Goal: Task Accomplishment & Management: Complete application form

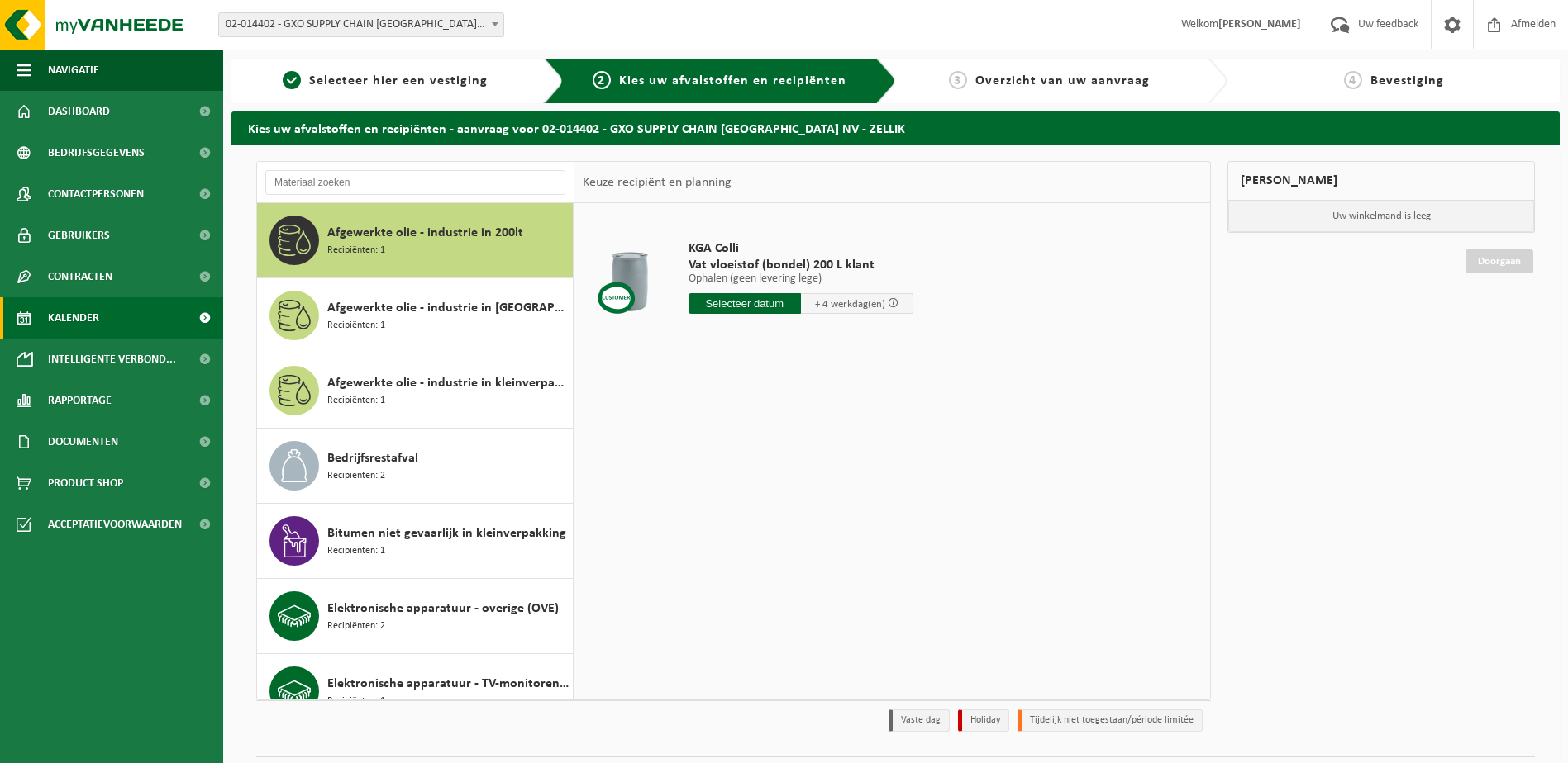
click at [103, 323] on link "Kalender" at bounding box center [111, 318] width 223 height 41
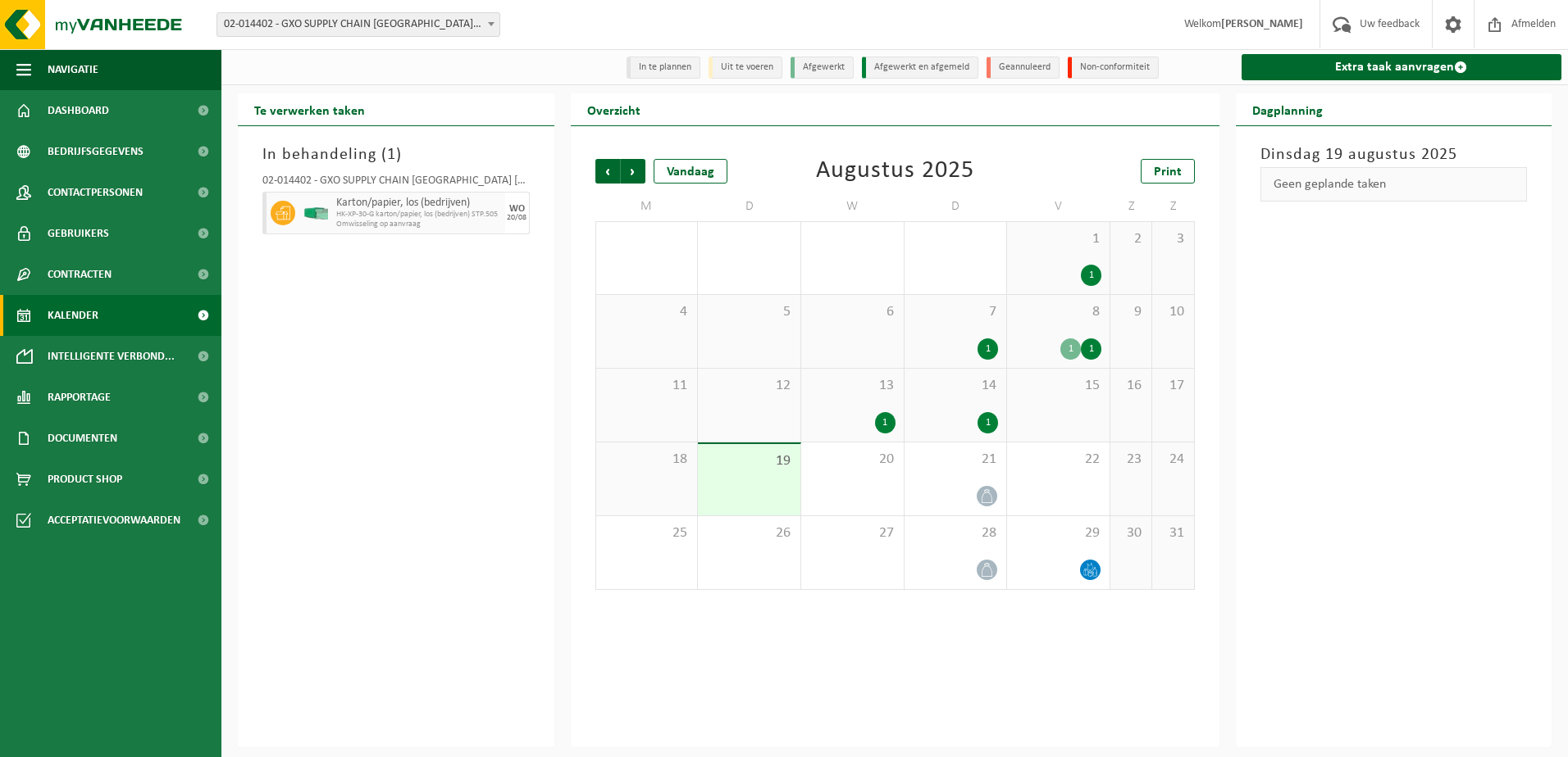
drag, startPoint x: 664, startPoint y: 578, endPoint x: 676, endPoint y: 619, distance: 42.7
click at [676, 619] on div "Vorige Volgende Vandaag Augustus 2025 Print M D W D V Z Z 28 29 1 30 1 31 2 1 1…" at bounding box center [895, 437] width 649 height 621
click at [1349, 63] on link "Extra taak aanvragen" at bounding box center [1402, 67] width 320 height 26
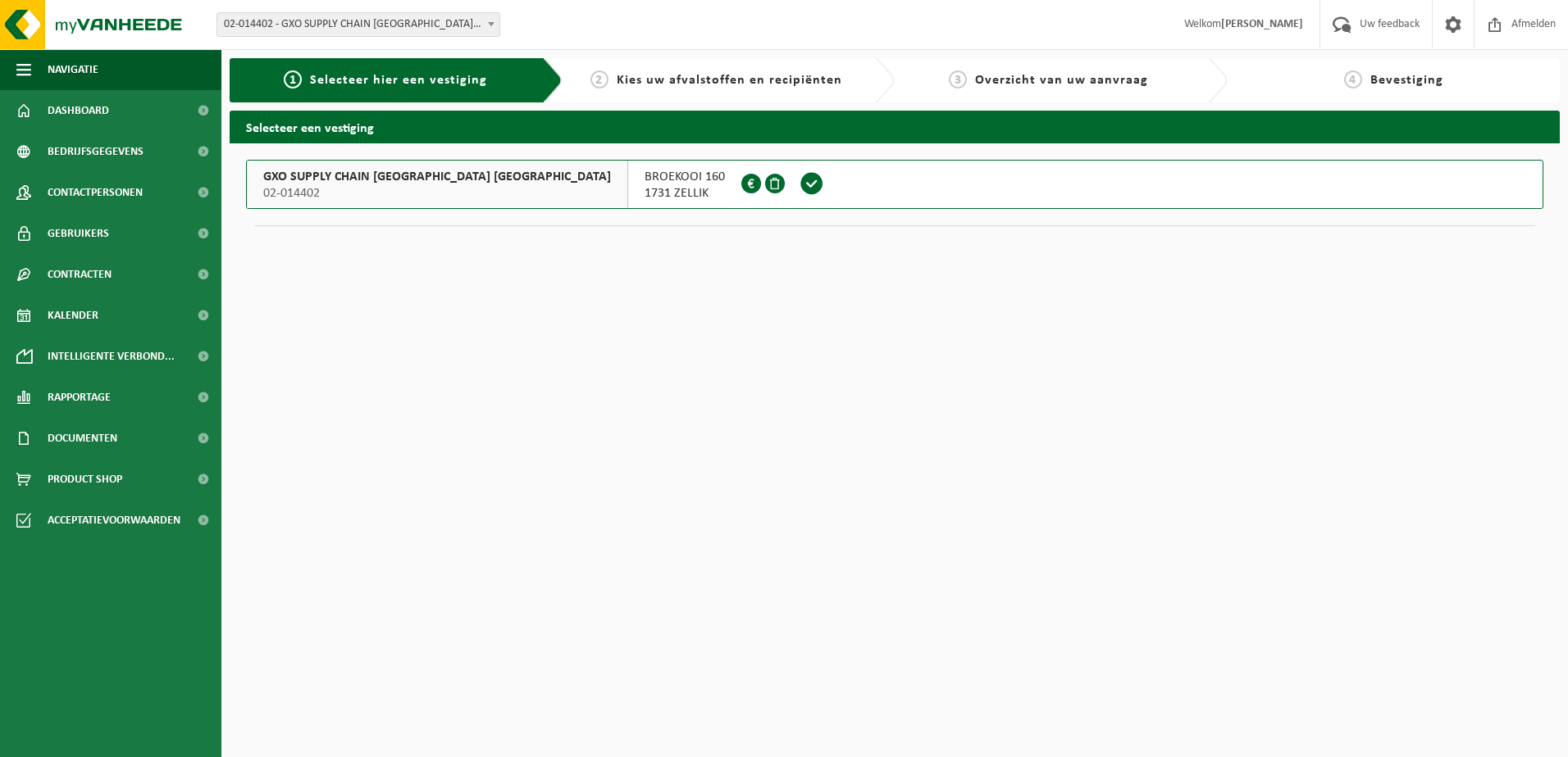
click at [366, 164] on div "GXO SUPPLY CHAIN [GEOGRAPHIC_DATA] [GEOGRAPHIC_DATA] 02-014402" at bounding box center [438, 185] width 382 height 47
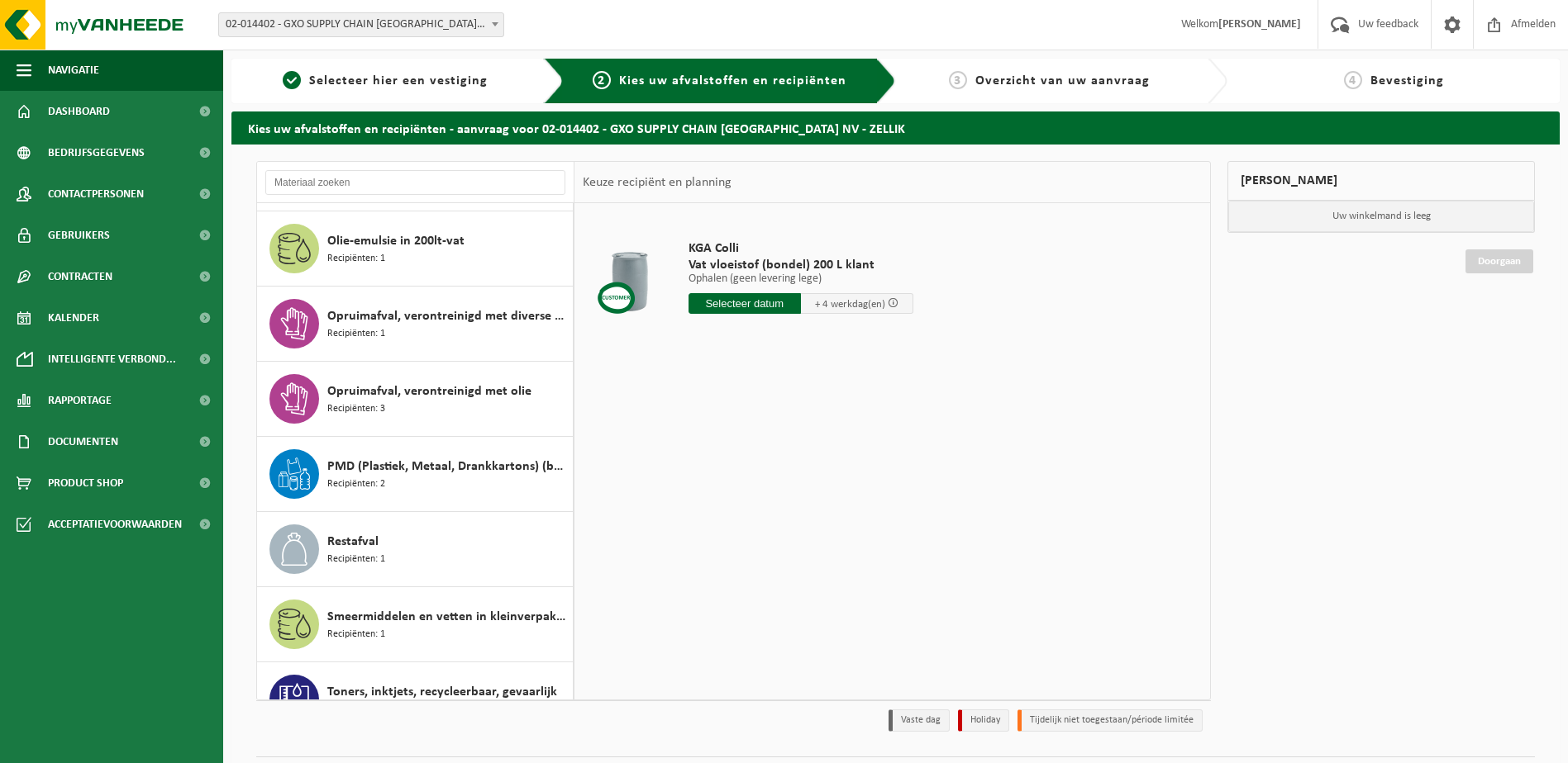
scroll to position [931, 0]
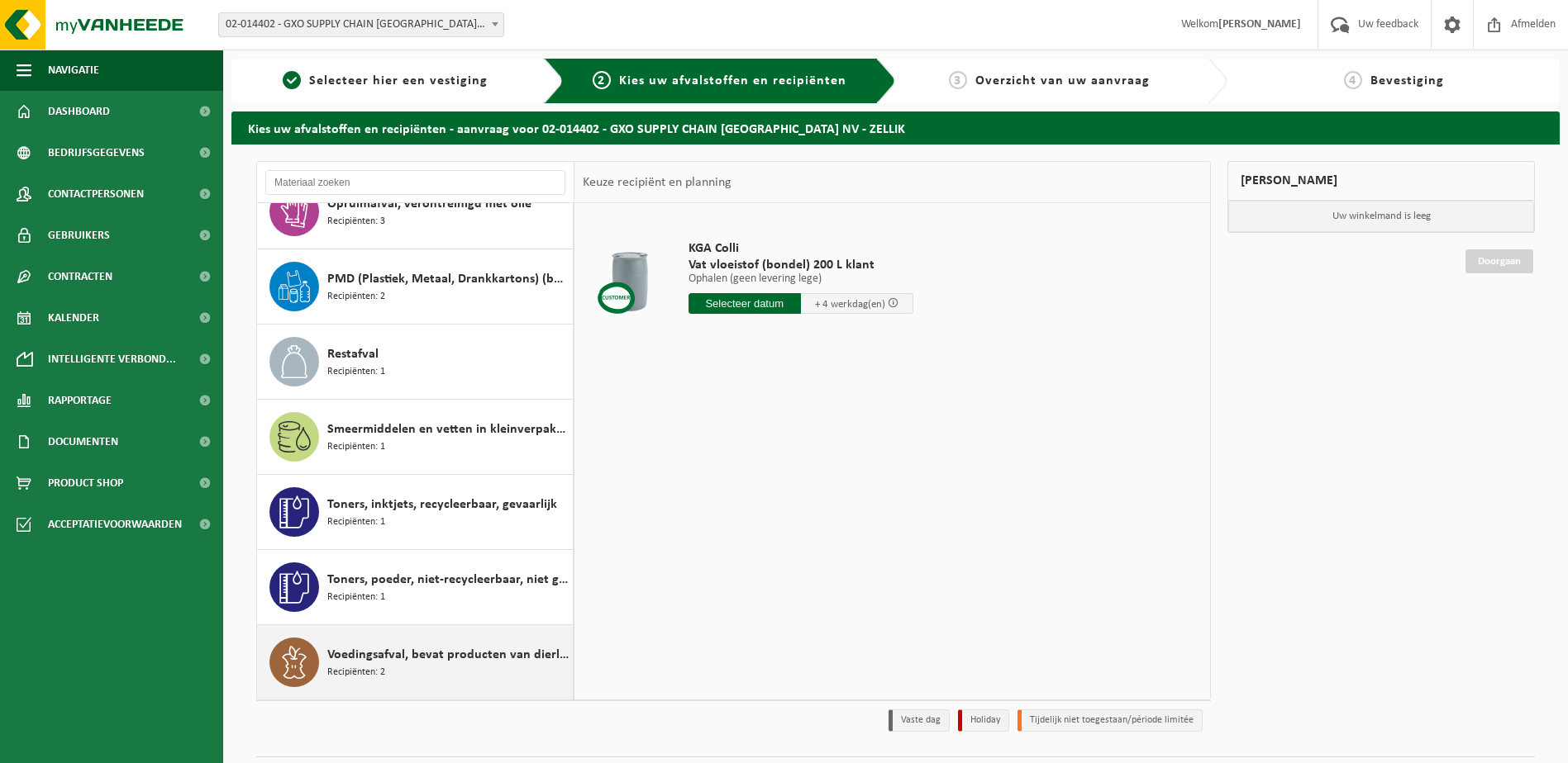
click at [482, 647] on span "Voedingsafval, bevat producten van dierlijke oorsprong, gemengde verpakking (ex…" at bounding box center [448, 655] width 242 height 19
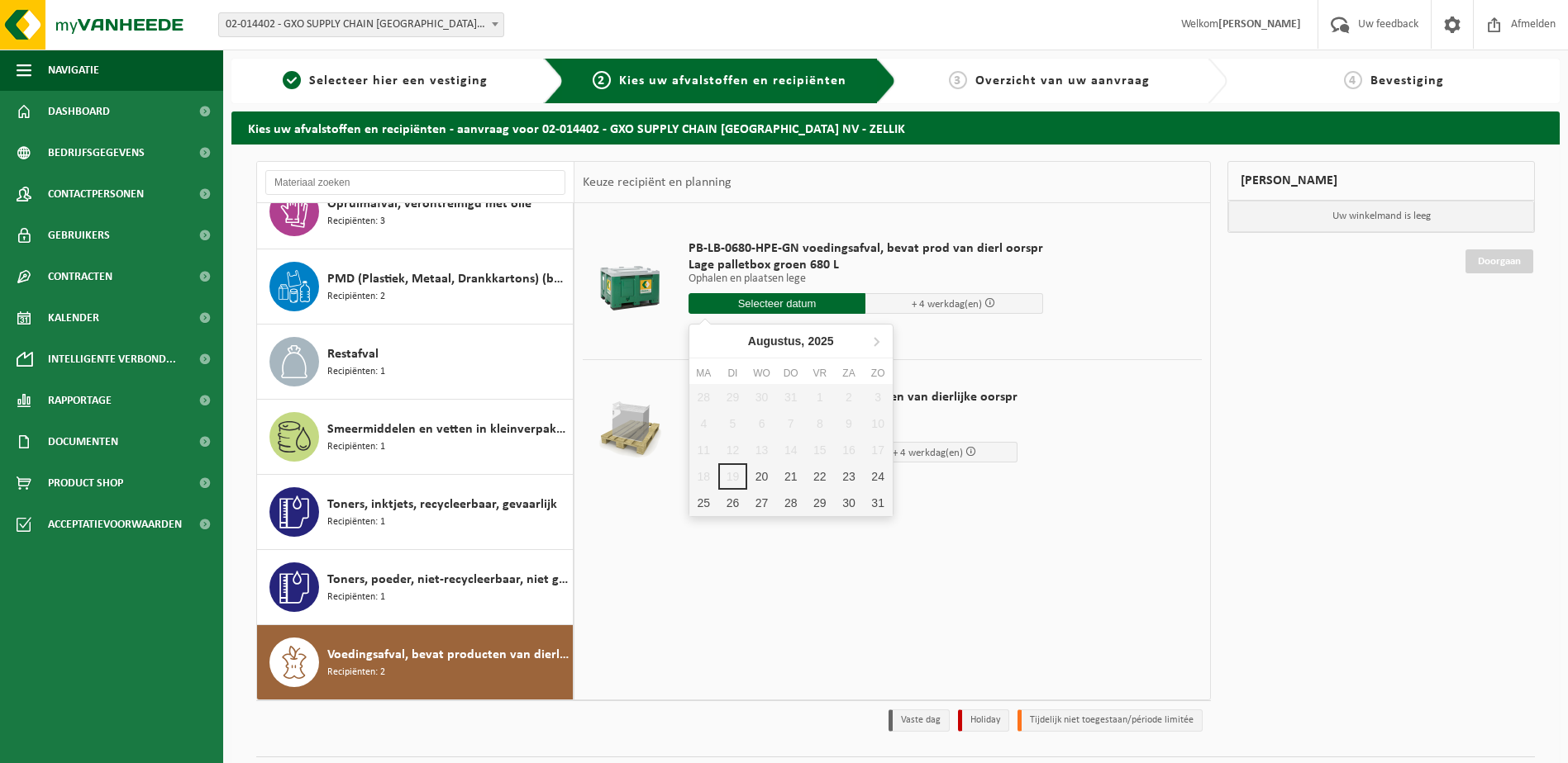
click at [778, 295] on input "text" at bounding box center [776, 303] width 177 height 20
click at [701, 501] on div "25" at bounding box center [703, 503] width 29 height 26
type input "Van 2025-08-25"
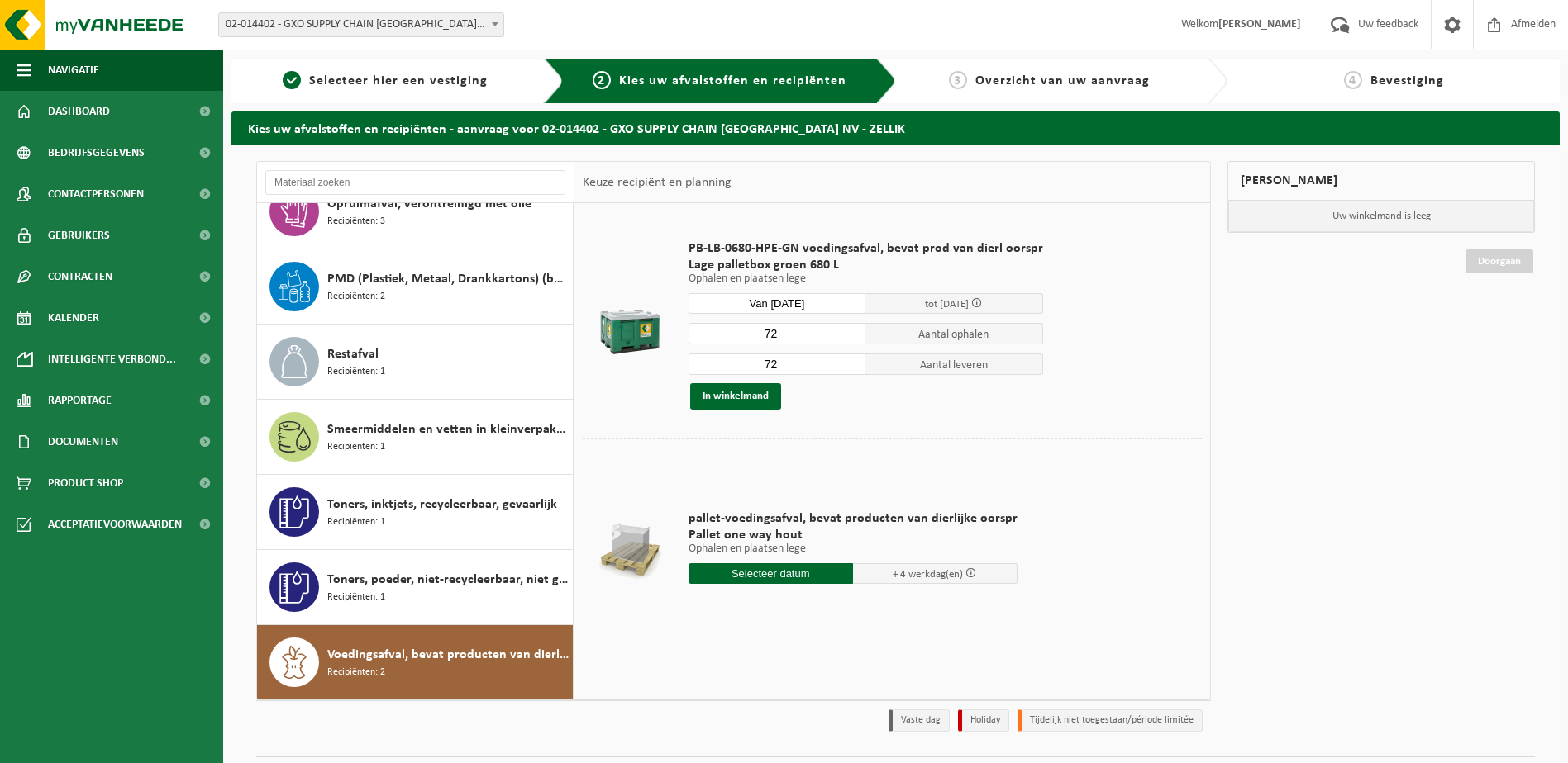
click at [794, 340] on input "72" at bounding box center [776, 333] width 177 height 21
type input "7"
type input "56"
click at [794, 367] on input "72" at bounding box center [776, 364] width 177 height 21
type input "7"
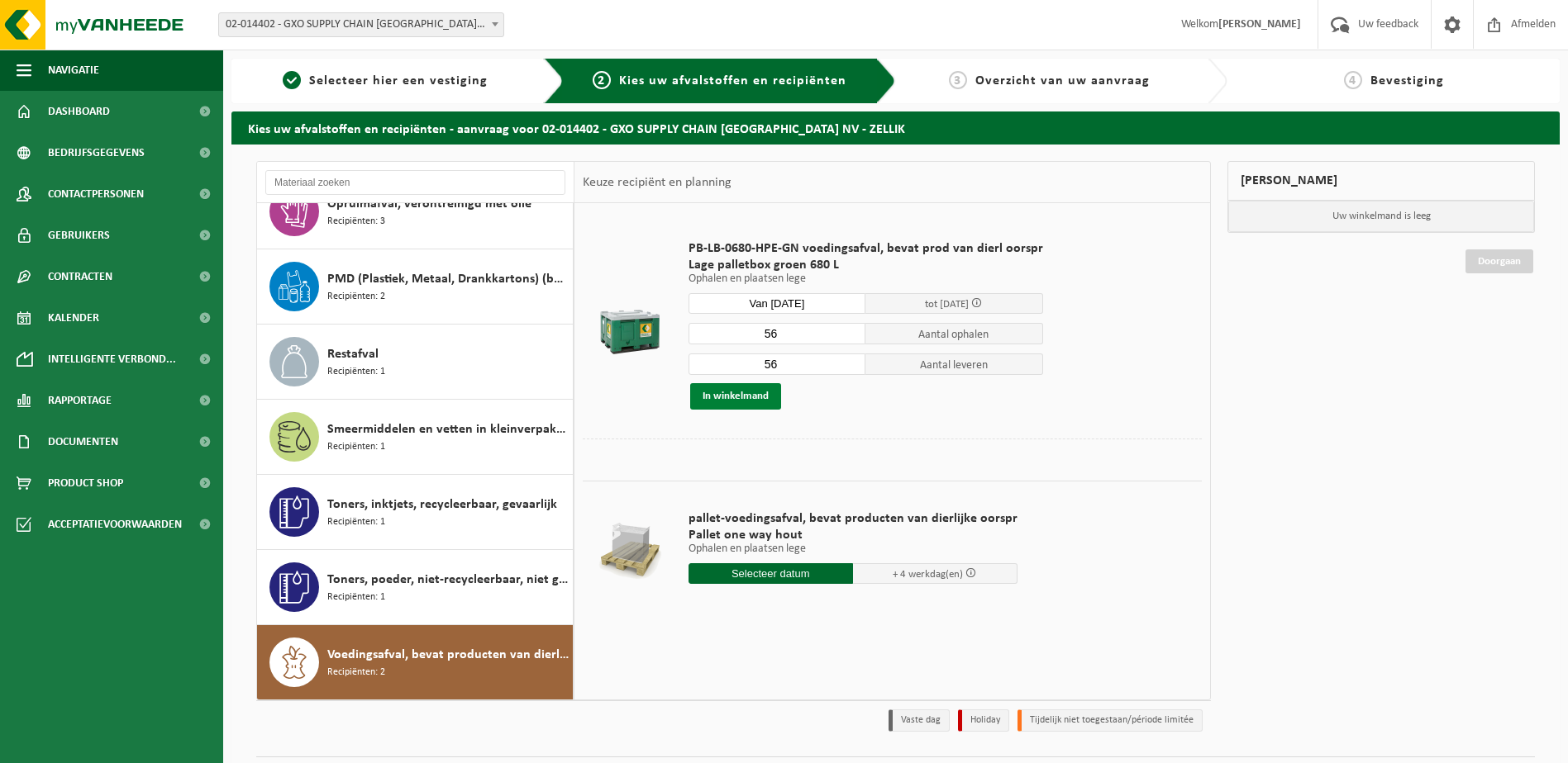
type input "56"
click at [732, 401] on button "In winkelmand" at bounding box center [735, 397] width 91 height 26
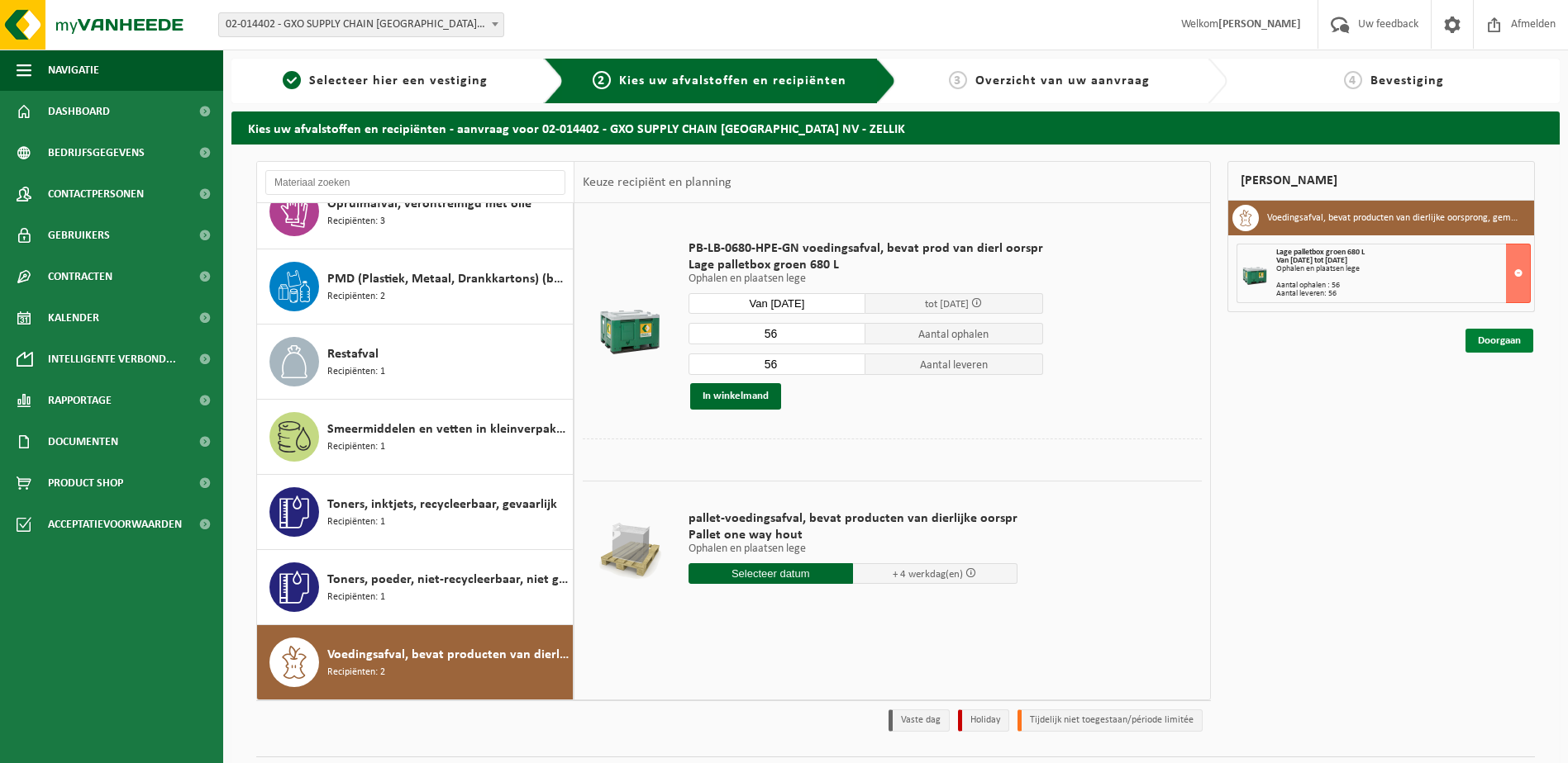
click at [1508, 343] on link "Doorgaan" at bounding box center [1499, 340] width 68 height 24
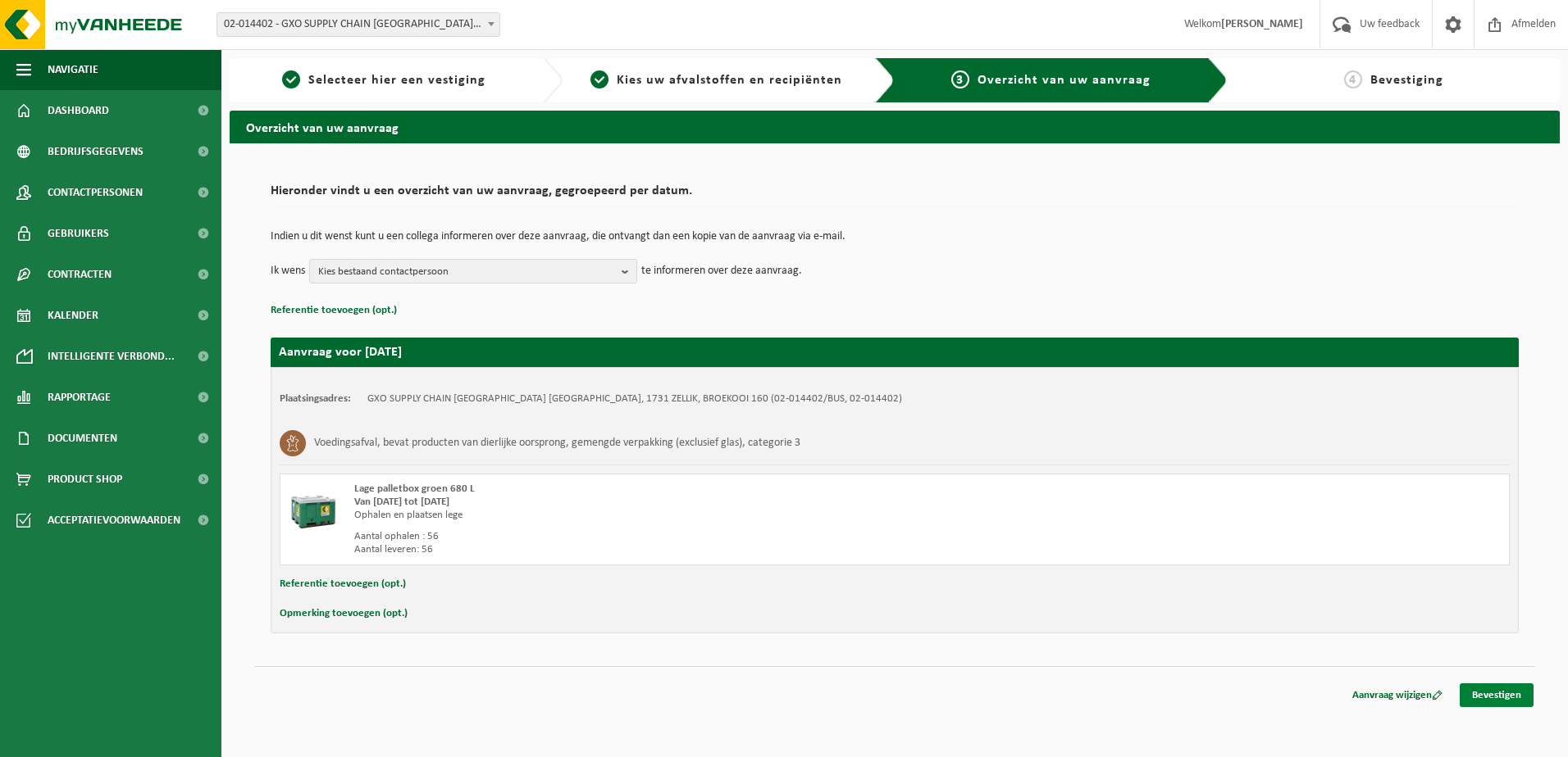
click at [1489, 694] on link "Bevestigen" at bounding box center [1496, 695] width 74 height 24
